Goal: Contribute content

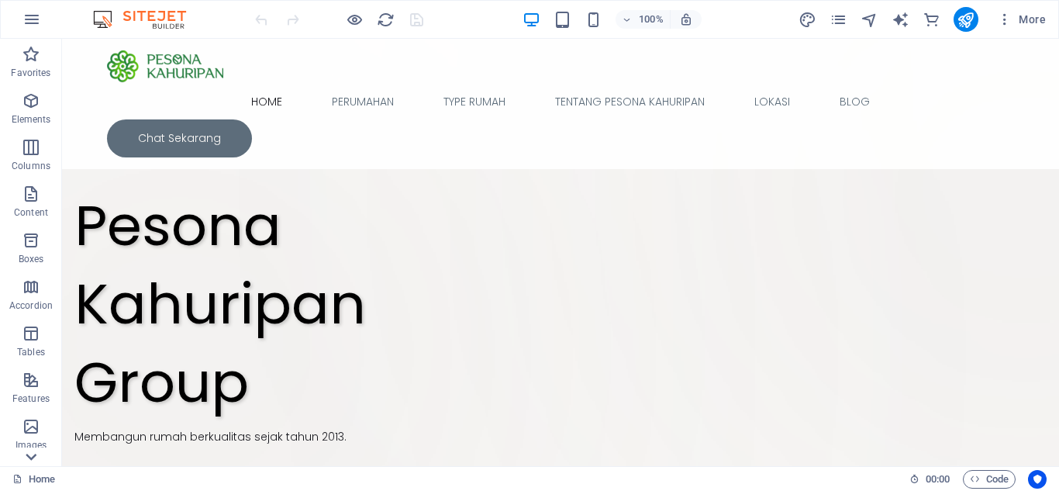
click at [32, 450] on icon at bounding box center [31, 457] width 22 height 22
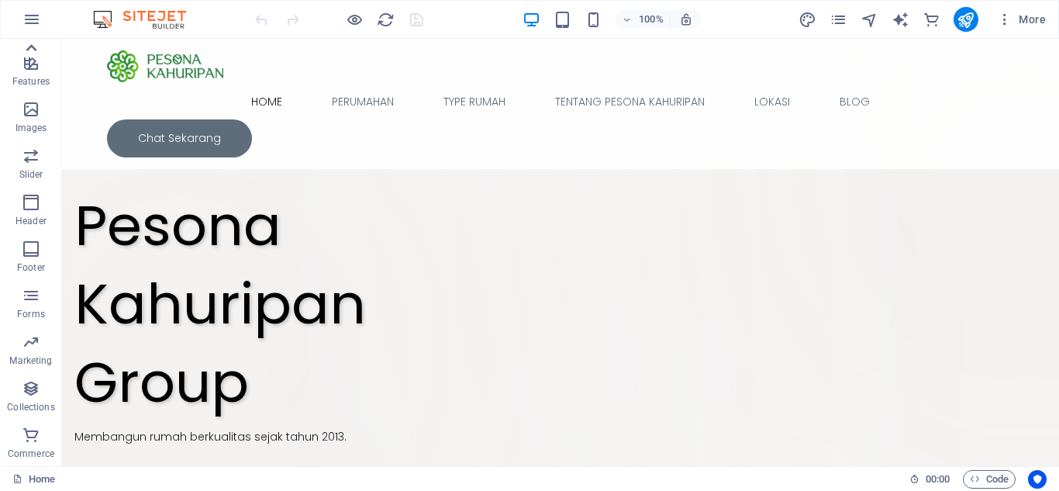
click at [28, 48] on icon at bounding box center [31, 47] width 11 height 7
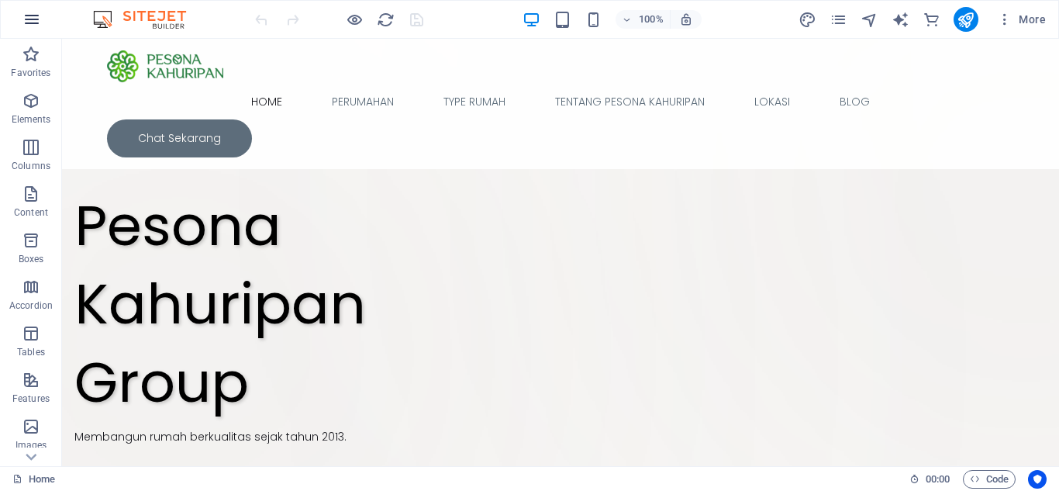
click at [26, 16] on icon "button" at bounding box center [31, 19] width 19 height 19
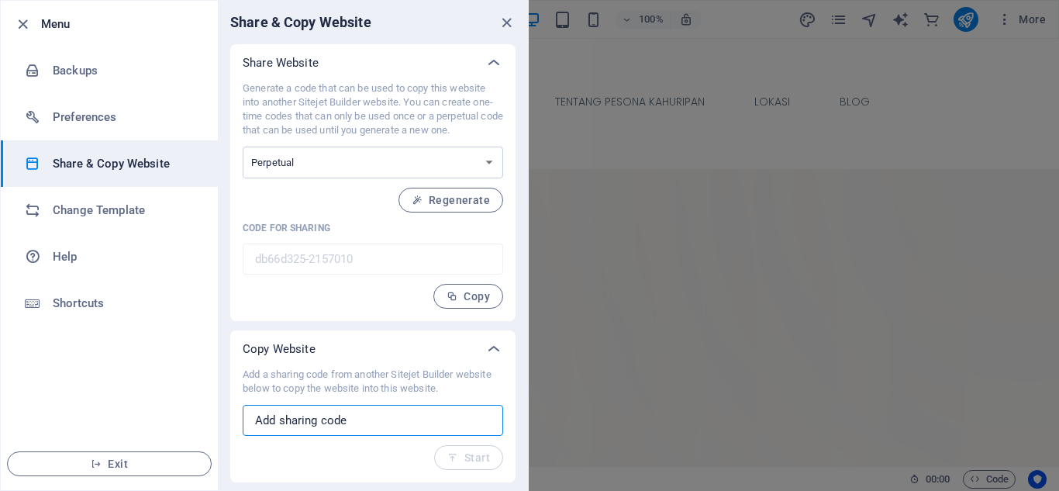
click at [414, 421] on input "text" at bounding box center [373, 420] width 261 height 31
click at [814, 18] on div at bounding box center [529, 245] width 1059 height 491
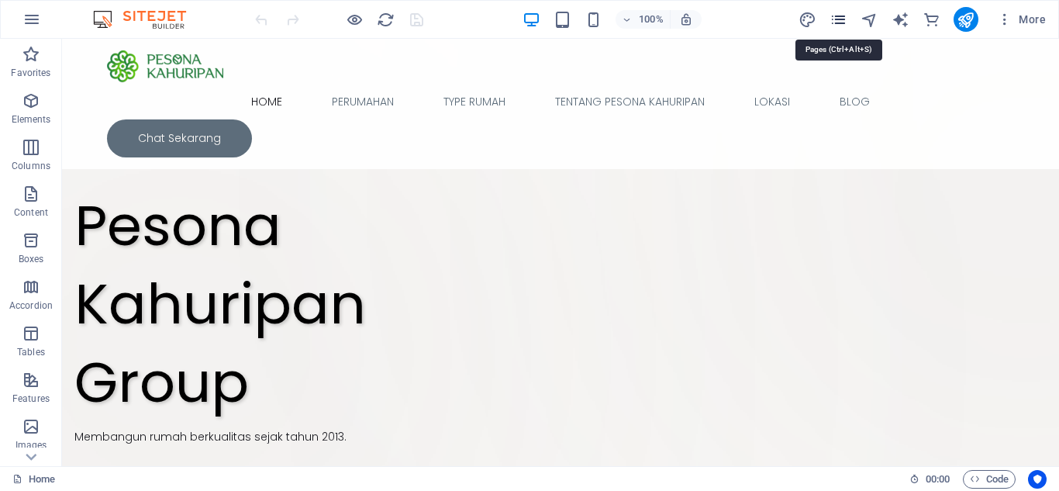
click at [836, 18] on icon "pages" at bounding box center [839, 20] width 18 height 18
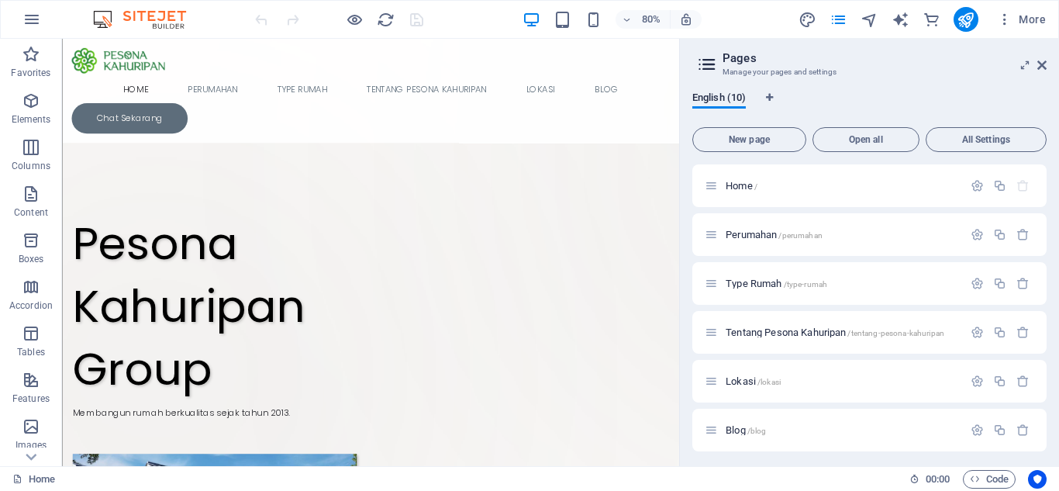
drag, startPoint x: 1043, startPoint y: 209, endPoint x: 1045, endPoint y: 219, distance: 9.6
click at [1045, 219] on div "Home / Perumahan /perumahan Type Rumah /type-rumah Tentang Pesona Kahuripan /te…" at bounding box center [869, 308] width 354 height 289
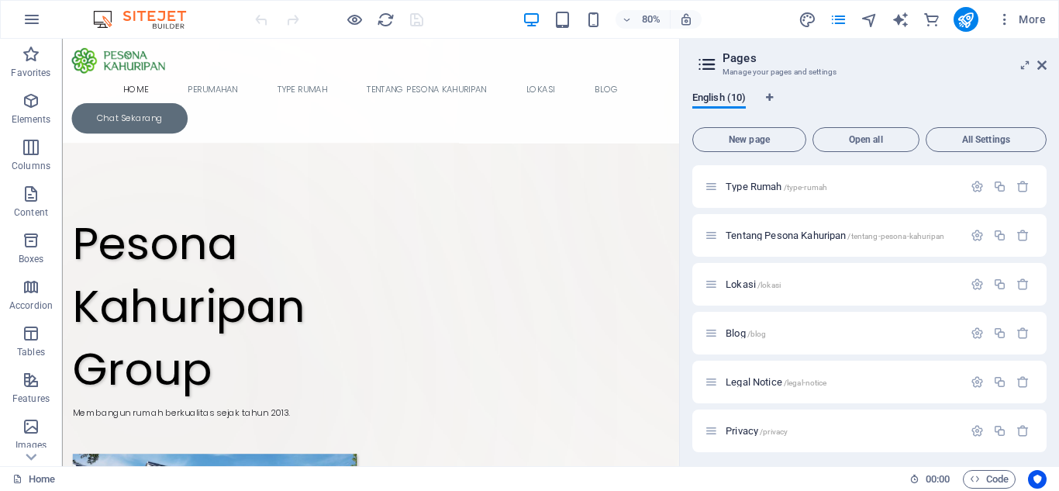
scroll to position [199, 0]
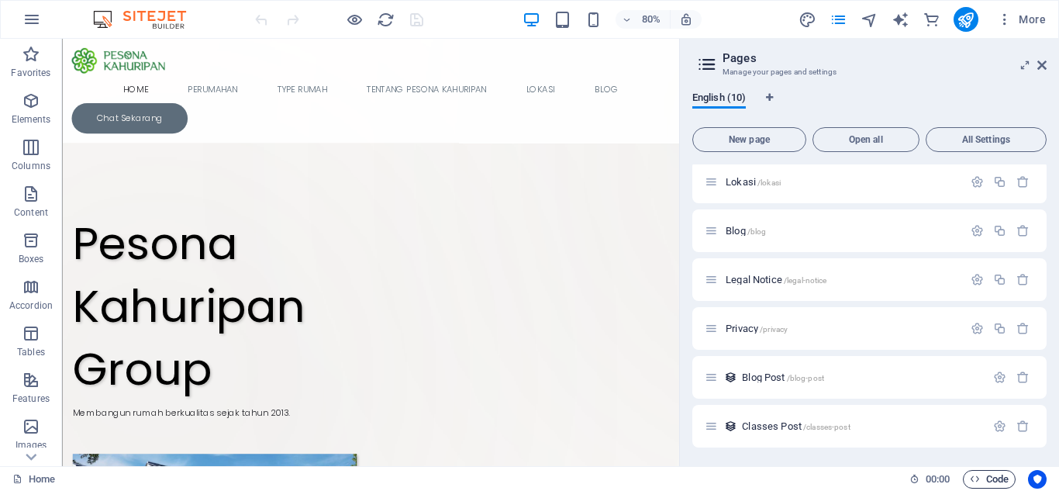
click at [993, 477] on span "Code" at bounding box center [989, 479] width 39 height 19
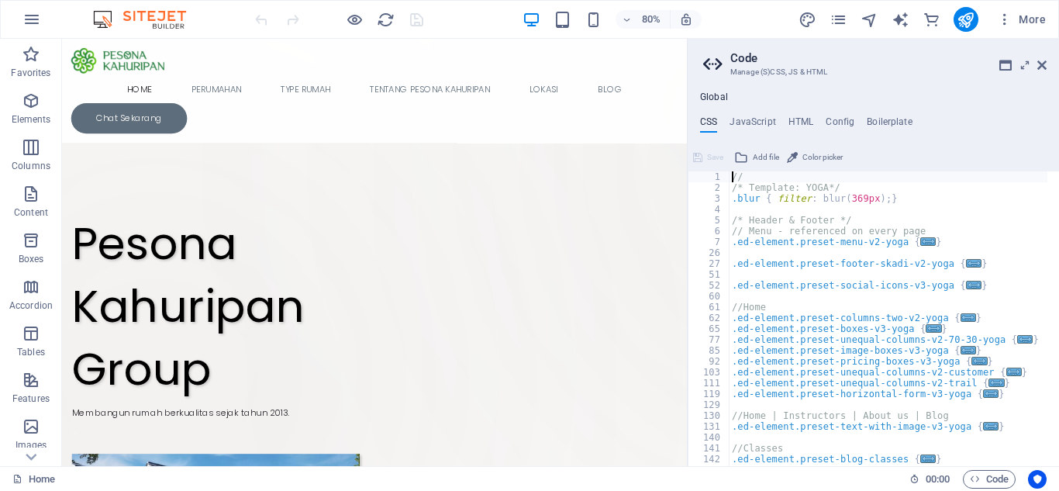
type textarea "); }"
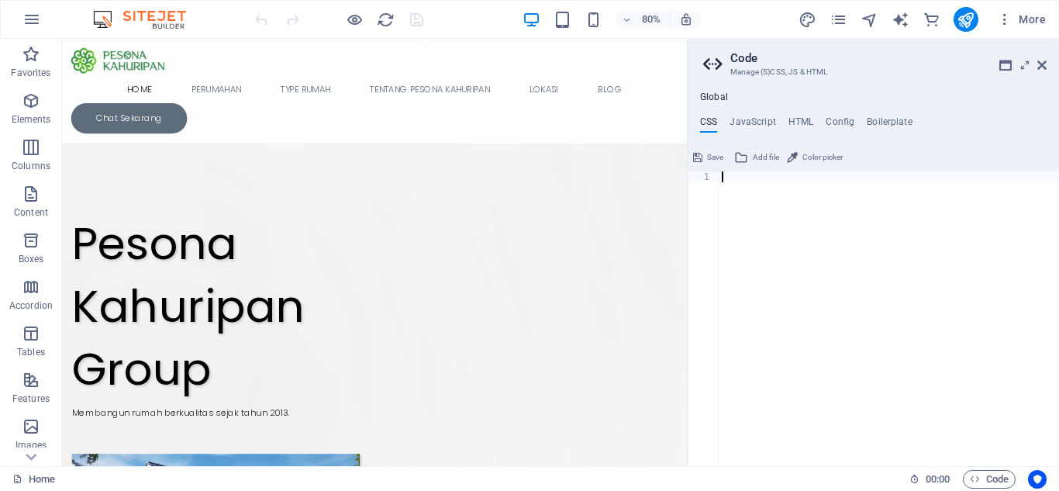
type textarea "</html>"
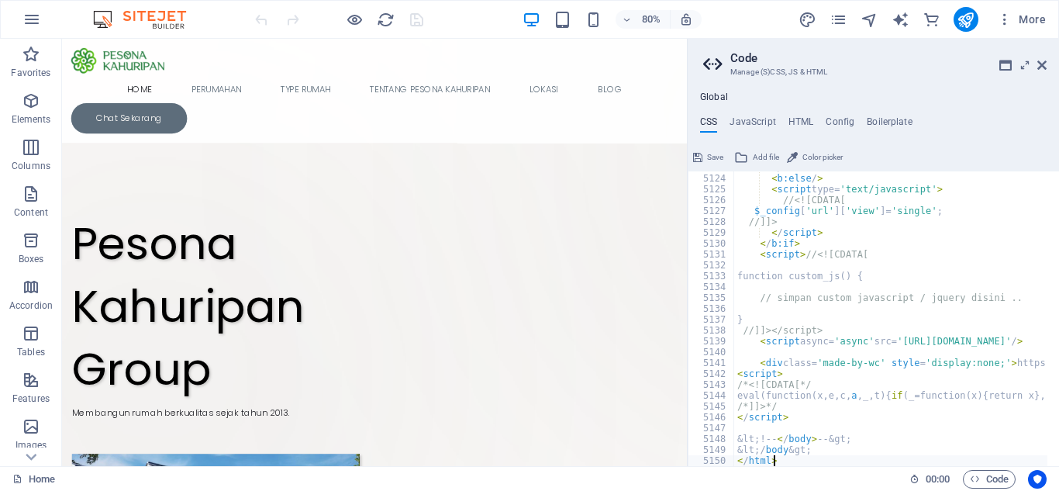
scroll to position [25125, 0]
click at [997, 478] on span "Code" at bounding box center [989, 479] width 39 height 19
click at [1041, 71] on icon at bounding box center [1041, 65] width 9 height 12
